Goal: Task Accomplishment & Management: Use online tool/utility

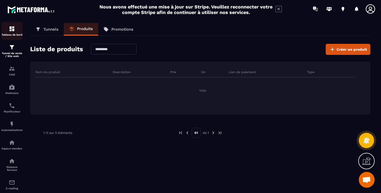
click at [10, 32] on div "Tableau de bord" at bounding box center [11, 31] width 21 height 11
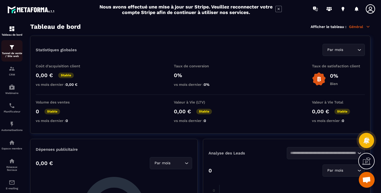
click at [17, 57] on p "Tunnel de vente / Site web" at bounding box center [11, 55] width 21 height 6
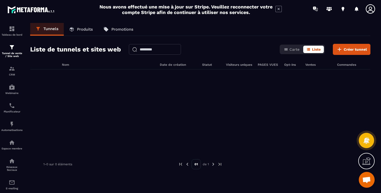
click at [80, 30] on p "Produits" at bounding box center [85, 29] width 16 height 5
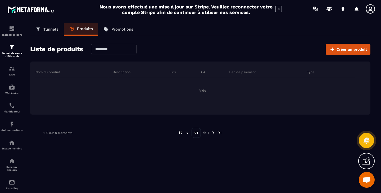
click at [121, 31] on p "Promotions" at bounding box center [122, 29] width 22 height 5
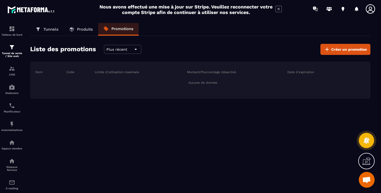
click at [46, 30] on p "Tunnels" at bounding box center [50, 29] width 15 height 5
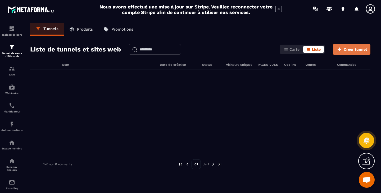
click at [347, 50] on span "Créer tunnel" at bounding box center [354, 49] width 23 height 5
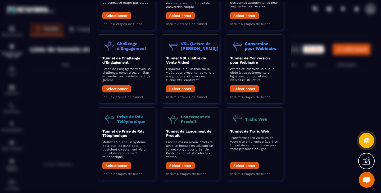
scroll to position [67, 0]
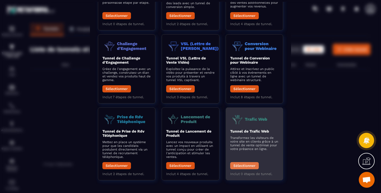
click at [246, 165] on button "Sélectionner" at bounding box center [244, 165] width 29 height 7
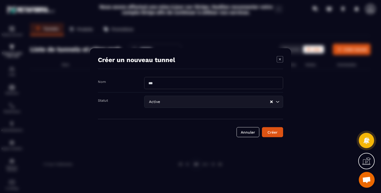
click at [166, 77] on input "Modal window" at bounding box center [213, 83] width 139 height 12
type input "********"
click at [190, 104] on input "Search for option" at bounding box center [215, 102] width 108 height 6
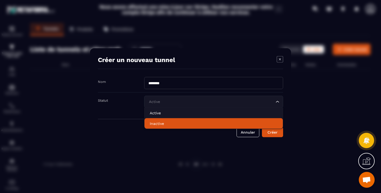
click at [167, 126] on p "Inactive" at bounding box center [214, 123] width 128 height 5
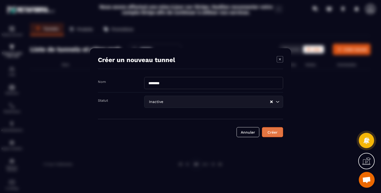
click at [276, 131] on div "Créer" at bounding box center [272, 132] width 14 height 5
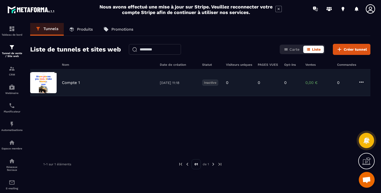
click at [61, 85] on div "Compte 1 [DATE] 11:18 Inactive 0 0 0 0,00 € 0" at bounding box center [200, 83] width 340 height 27
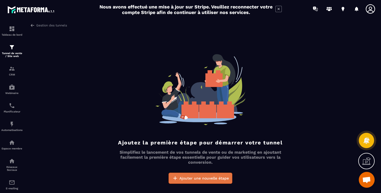
click at [207, 174] on button "Ajouter une nouvelle étape" at bounding box center [200, 178] width 64 height 11
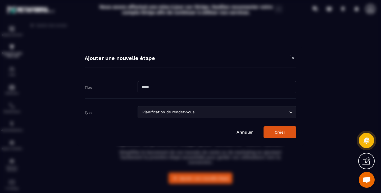
click at [164, 84] on input "Modal window" at bounding box center [216, 87] width 159 height 12
type input "*******"
click at [186, 111] on div "Planification de rendez-vous" at bounding box center [214, 112] width 148 height 6
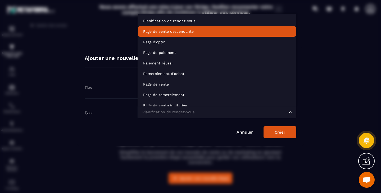
click at [171, 30] on p "Page de vente descendante" at bounding box center [217, 31] width 148 height 5
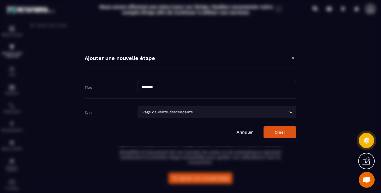
click at [280, 125] on form "Titre ******* Type Page de vente descendante Loading... Annuler Créer" at bounding box center [190, 107] width 211 height 63
click at [280, 130] on button "Créer" at bounding box center [279, 132] width 33 height 12
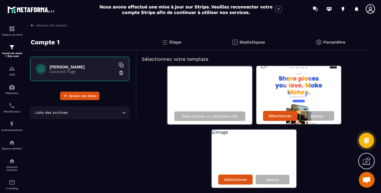
click at [206, 46] on div "Étape" at bounding box center [248, 42] width 84 height 16
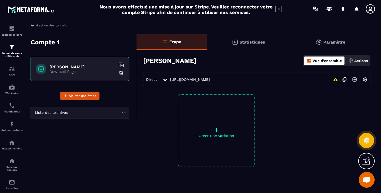
click at [252, 42] on p "Statistiques" at bounding box center [252, 42] width 26 height 5
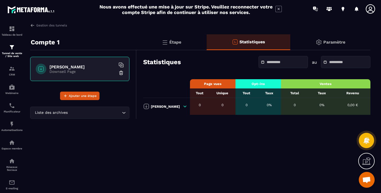
click at [335, 42] on p "Paramètre" at bounding box center [334, 42] width 22 height 5
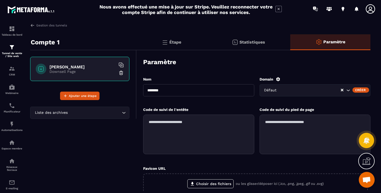
click at [49, 47] on p "Compte 1" at bounding box center [45, 42] width 29 height 11
click at [49, 45] on p "Compte 1" at bounding box center [45, 42] width 29 height 11
click at [53, 25] on link "Gestion des tunnels" at bounding box center [48, 25] width 37 height 5
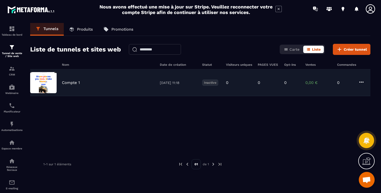
click at [368, 80] on div "Compte 1 [DATE] 11:18 Inactive 0 0 0 0,00 € 0" at bounding box center [200, 83] width 340 height 27
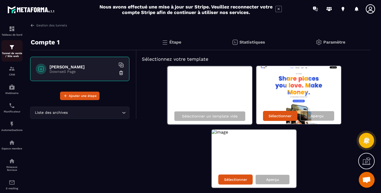
click at [15, 52] on div "Tunnel de vente / Site web" at bounding box center [11, 50] width 21 height 13
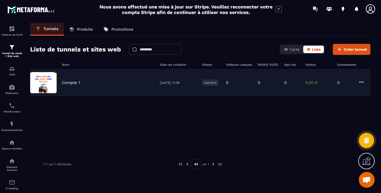
click at [362, 83] on icon at bounding box center [361, 82] width 6 height 6
click at [365, 121] on icon "button" at bounding box center [365, 121] width 5 height 5
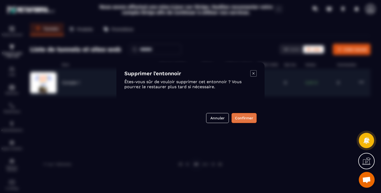
click at [252, 119] on button "Confirmer" at bounding box center [243, 118] width 25 height 10
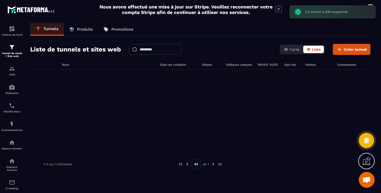
click at [366, 162] on icon at bounding box center [367, 161] width 5 height 6
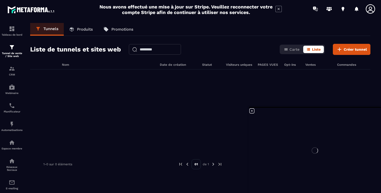
click at [252, 111] on div at bounding box center [314, 150] width 132 height 85
click at [251, 111] on icon at bounding box center [251, 111] width 6 height 6
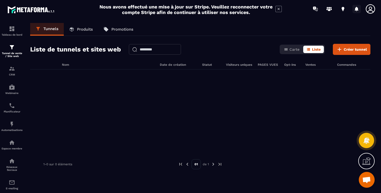
click at [357, 8] on icon at bounding box center [356, 9] width 4 height 4
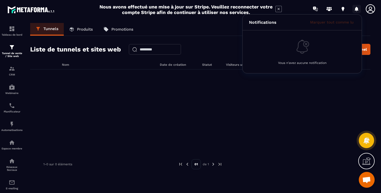
click at [357, 8] on icon at bounding box center [356, 9] width 4 height 4
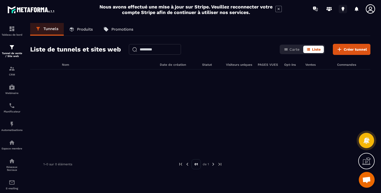
click at [342, 10] on icon at bounding box center [342, 8] width 3 height 3
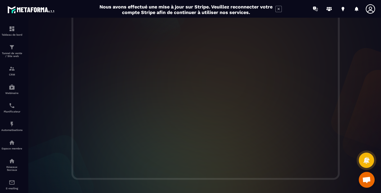
scroll to position [146, 0]
click at [371, 9] on icon at bounding box center [369, 8] width 9 height 9
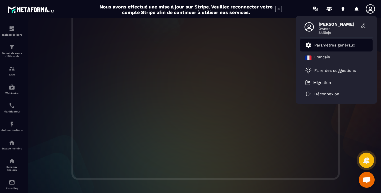
click at [328, 47] on p "Paramètres généraux" at bounding box center [334, 45] width 41 height 5
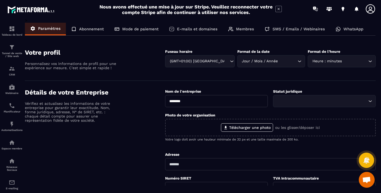
click at [85, 28] on p "Abonnement" at bounding box center [91, 29] width 25 height 5
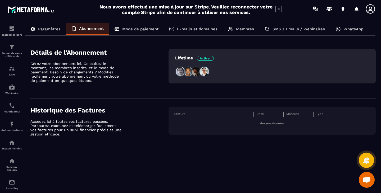
click at [135, 28] on p "Mode de paiement" at bounding box center [140, 29] width 36 height 5
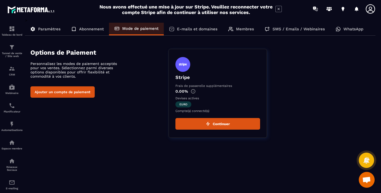
click at [185, 29] on p "E-mails et domaines" at bounding box center [197, 29] width 40 height 5
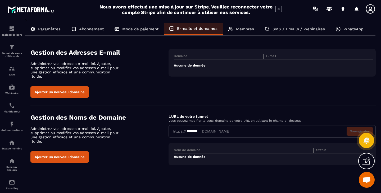
click at [245, 26] on div "Membres" at bounding box center [241, 29] width 36 height 13
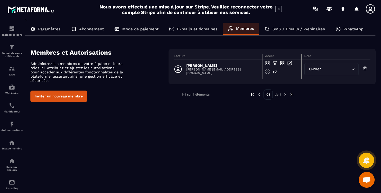
click at [289, 29] on p "SMS / Emails / Webinaires" at bounding box center [298, 29] width 52 height 5
